Goal: Check status

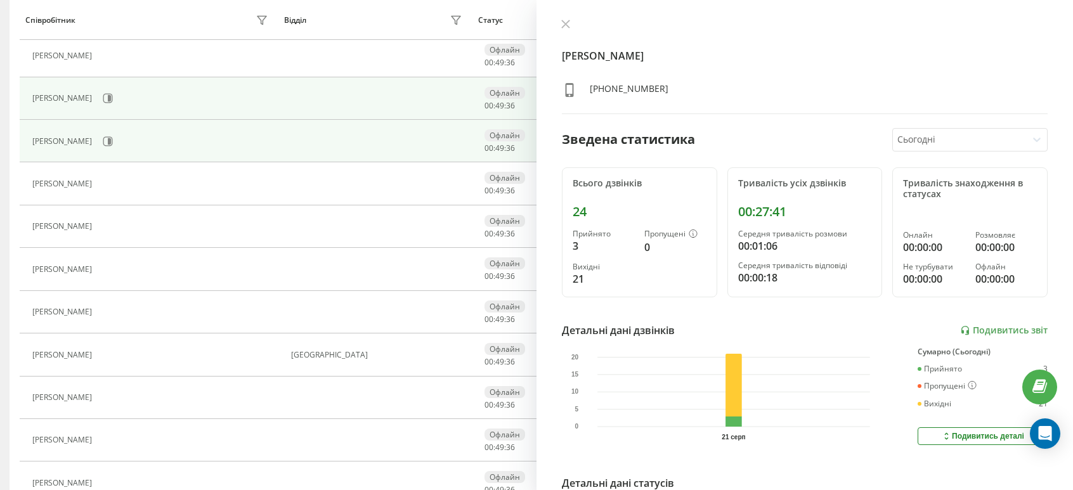
scroll to position [571, 0]
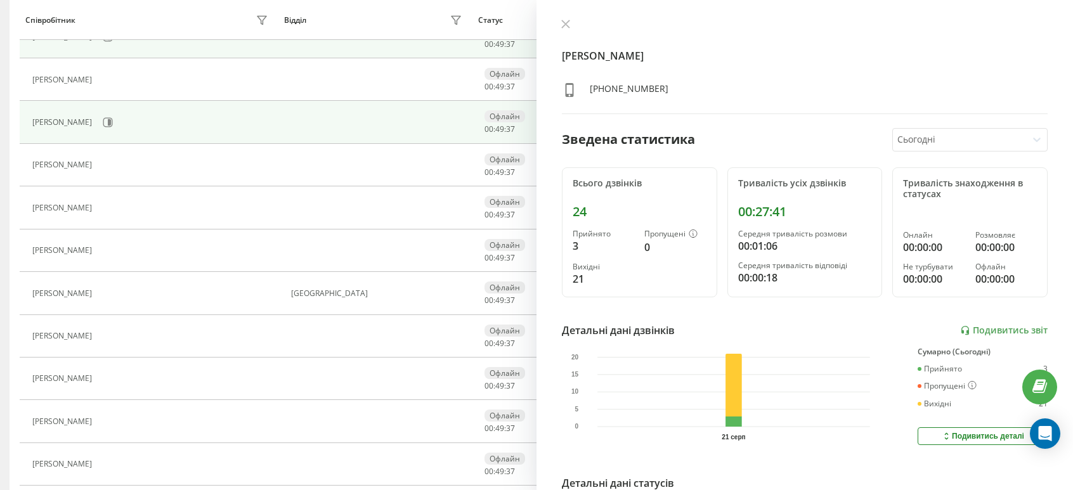
click at [154, 128] on div "[PERSON_NAME]" at bounding box center [151, 123] width 239 height 22
click at [113, 119] on icon at bounding box center [108, 122] width 10 height 10
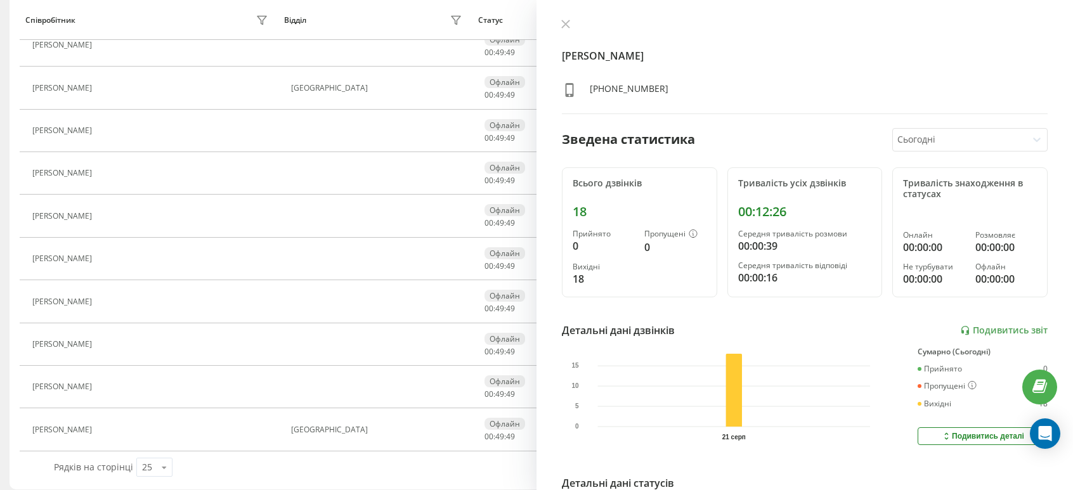
scroll to position [779, 0]
click at [164, 465] on icon at bounding box center [164, 465] width 19 height 25
click at [160, 442] on div "100" at bounding box center [154, 447] width 35 height 18
